Goal: Task Accomplishment & Management: Use online tool/utility

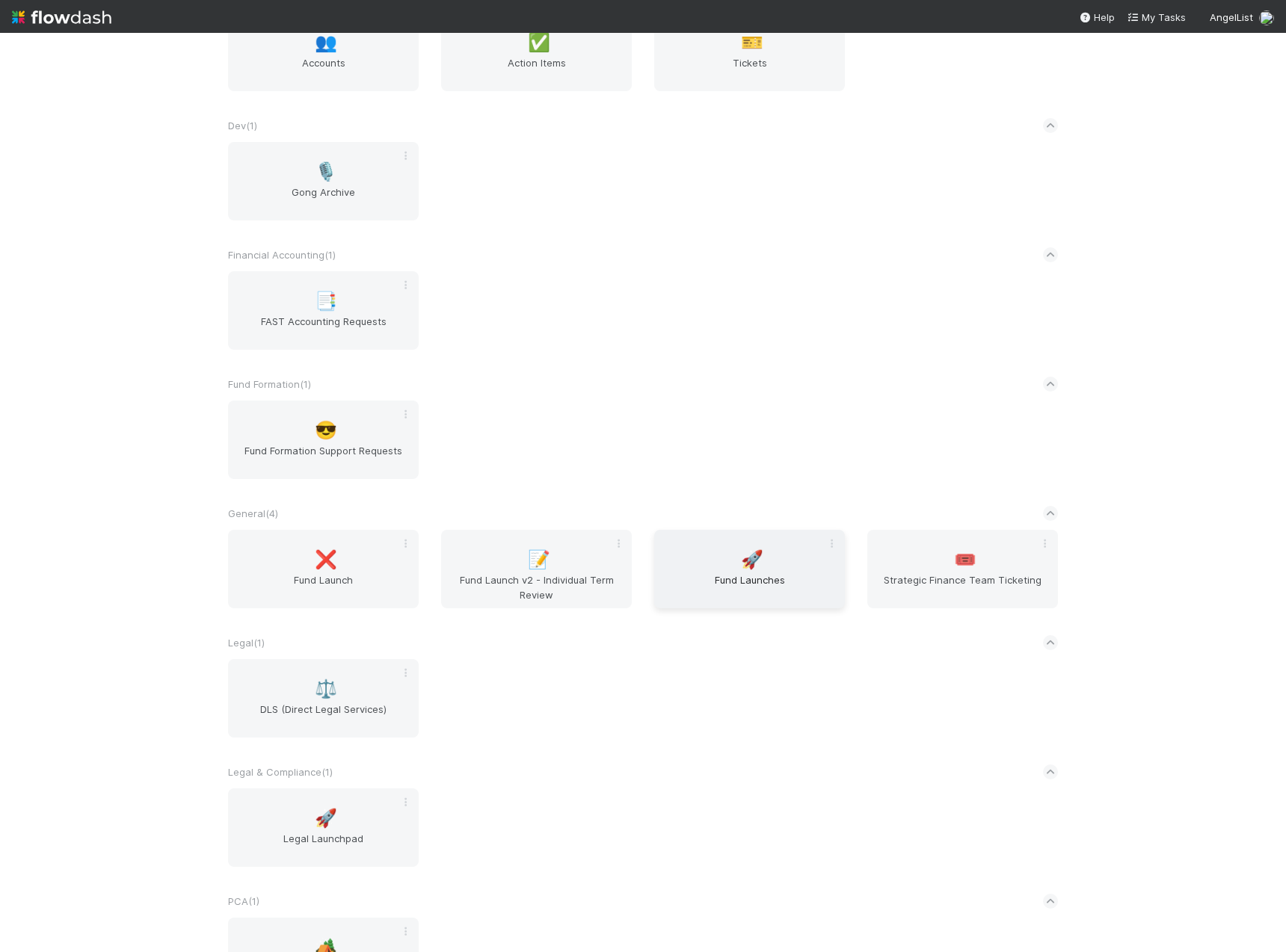
scroll to position [257, 0]
click at [718, 546] on div "🚀 Fund Launches" at bounding box center [750, 567] width 191 height 78
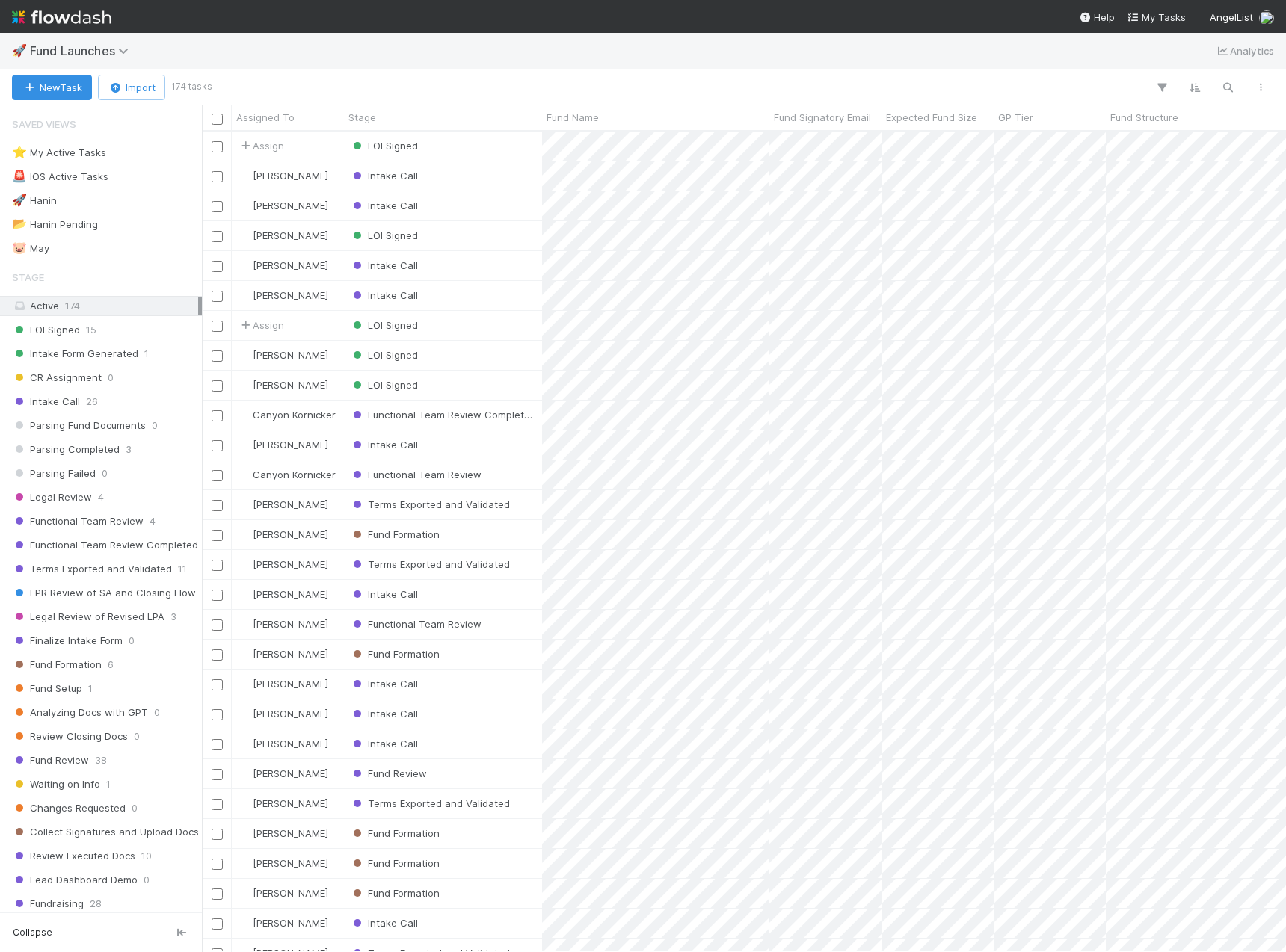
scroll to position [809, 1072]
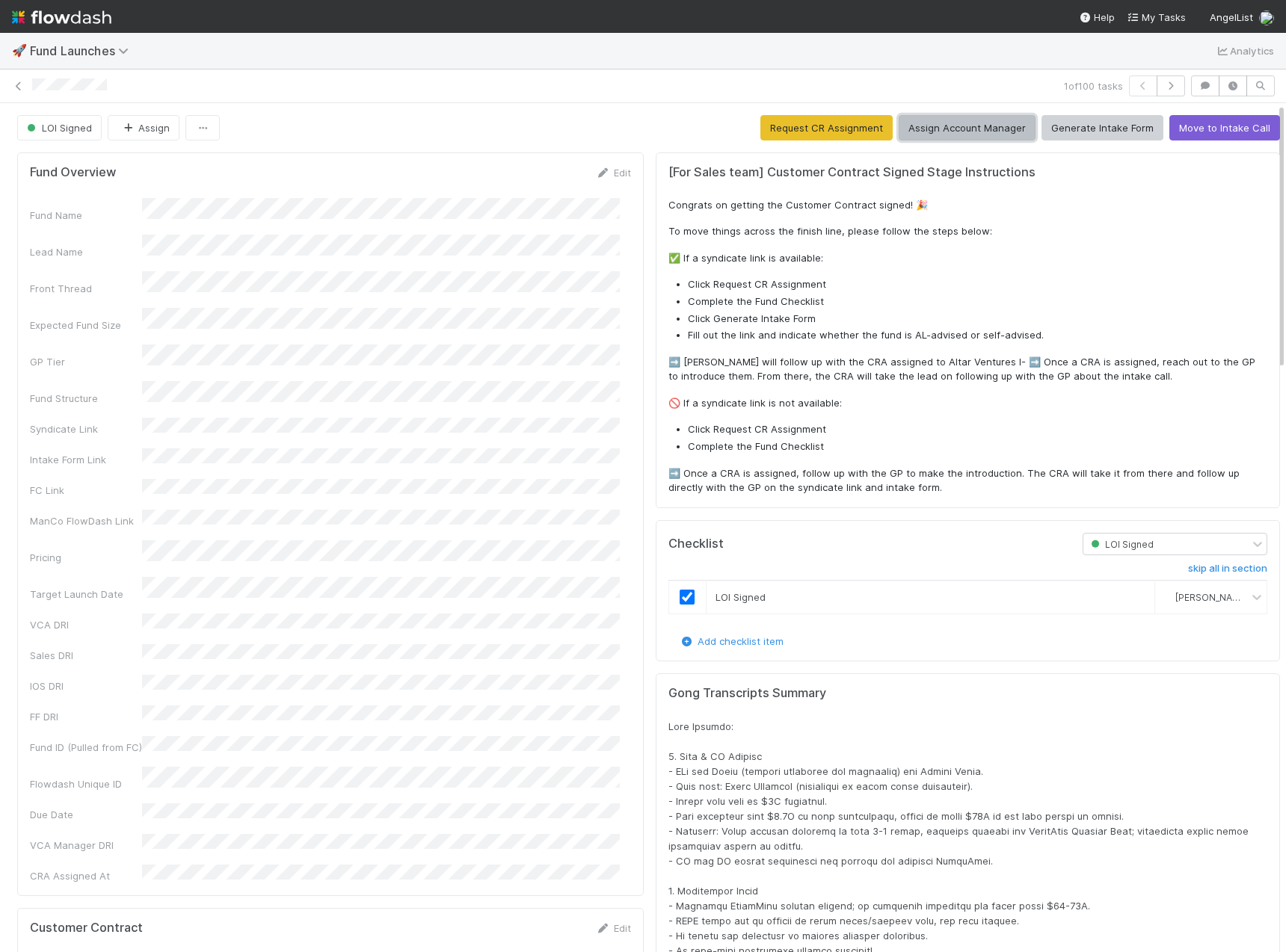
click at [963, 132] on button "Assign Account Manager" at bounding box center [967, 128] width 137 height 26
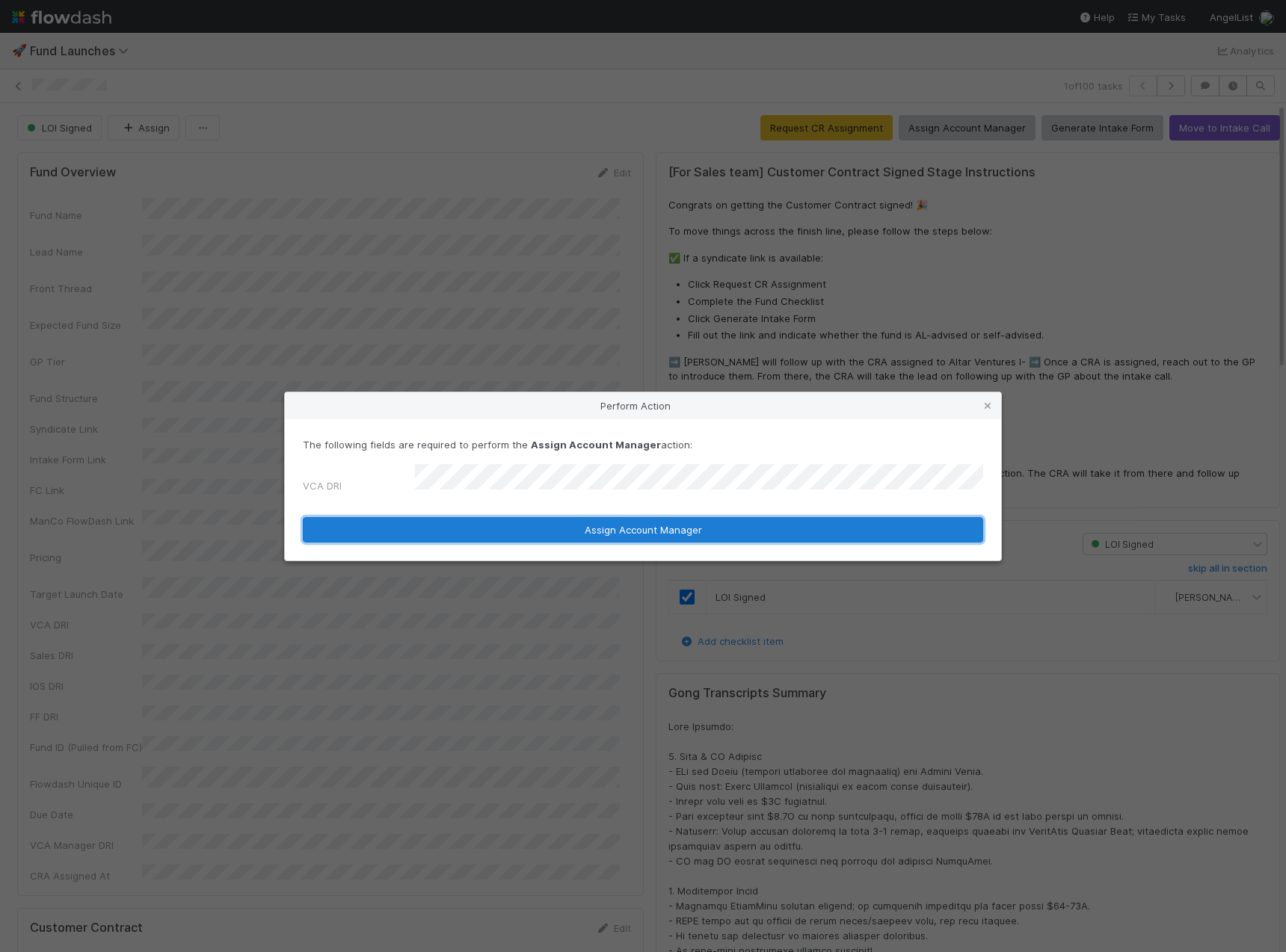
click at [680, 520] on button "Assign Account Manager" at bounding box center [643, 530] width 680 height 26
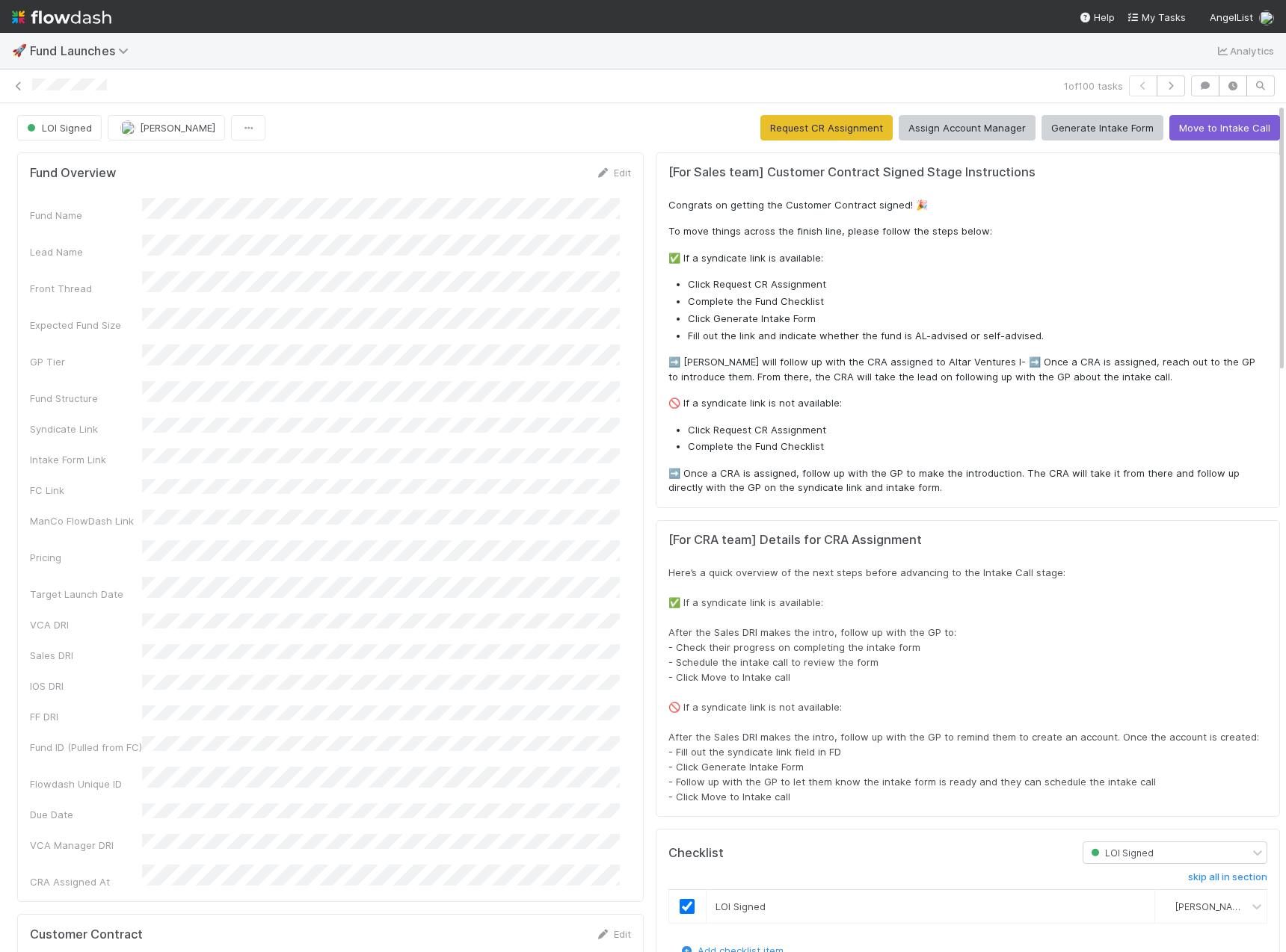
click at [65, 17] on img at bounding box center [62, 18] width 99 height 26
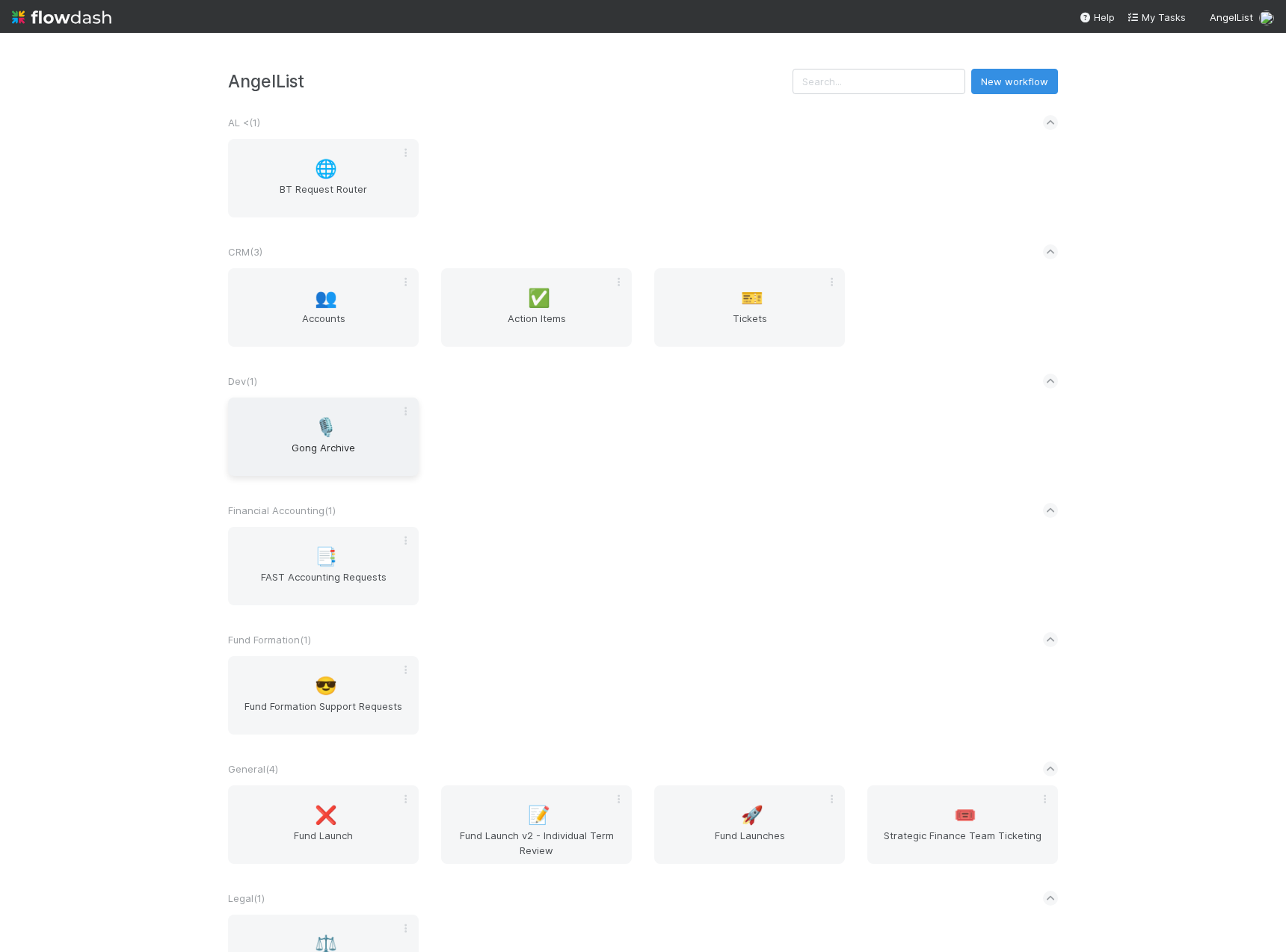
click at [328, 425] on div "🎙️ Gong Archive" at bounding box center [324, 436] width 191 height 78
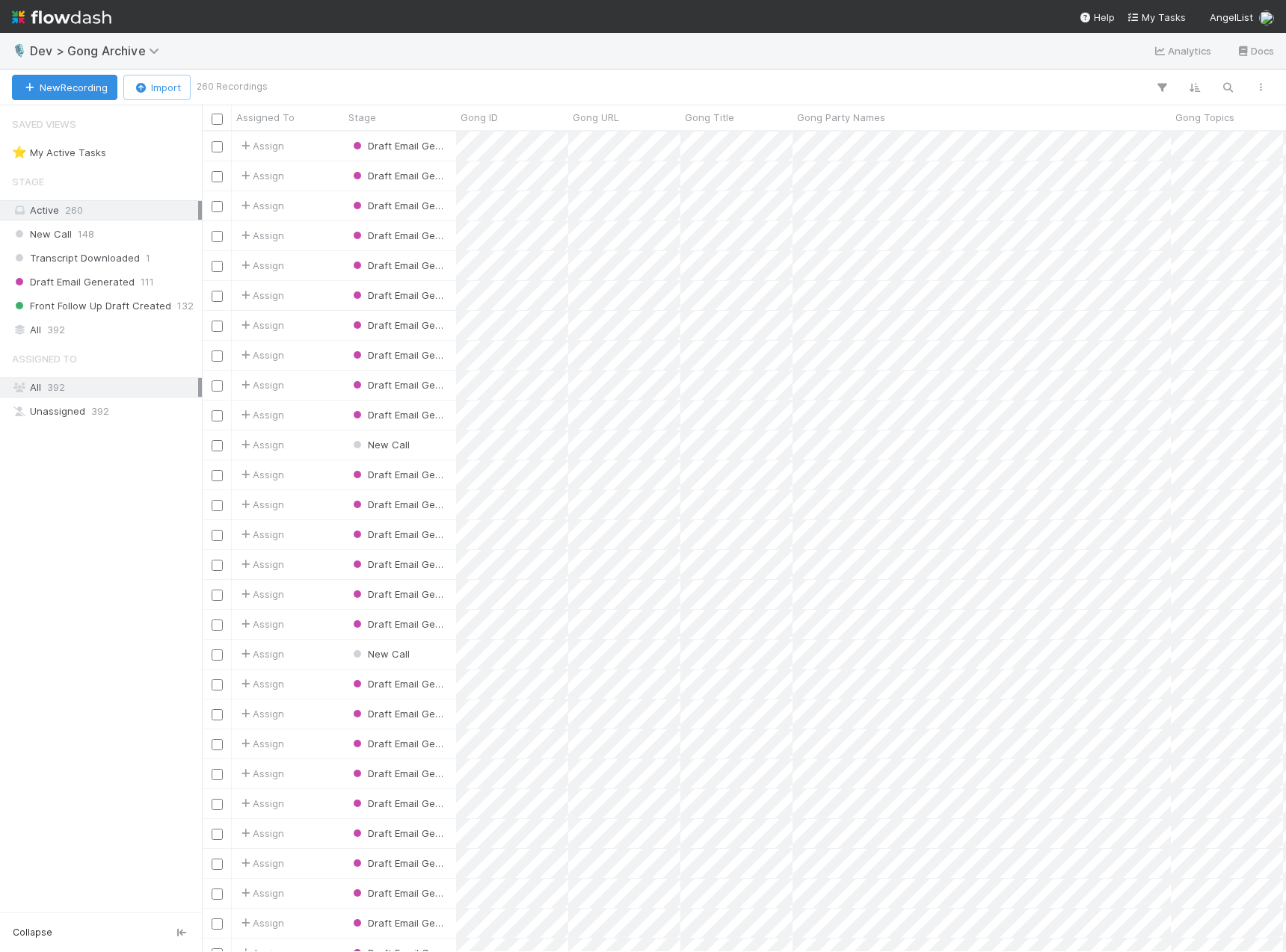
scroll to position [809, 1072]
click at [1231, 86] on icon "button" at bounding box center [1226, 87] width 15 height 14
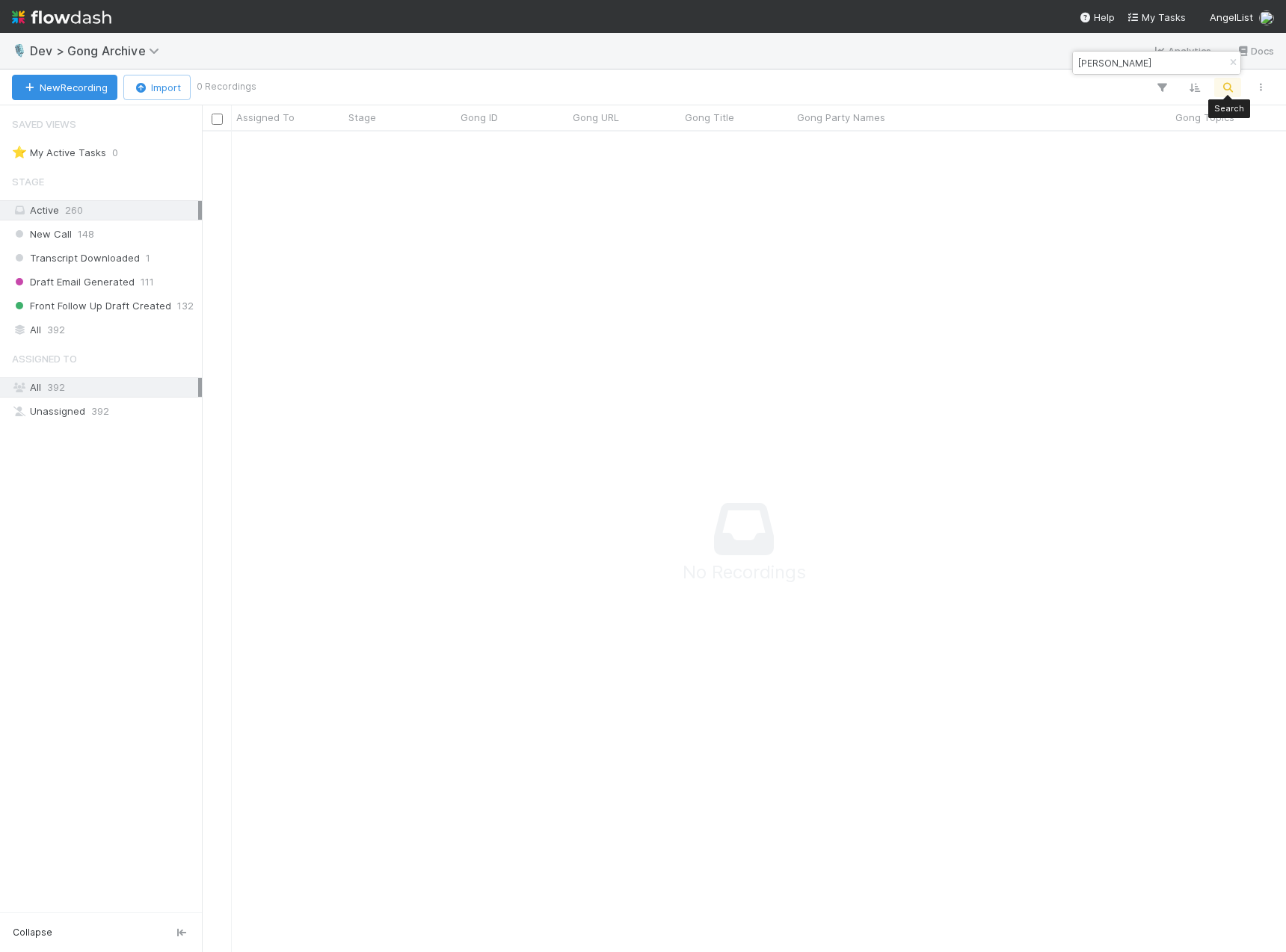
scroll to position [798, 1072]
type input "[PERSON_NAME]"
